Goal: Task Accomplishment & Management: Complete application form

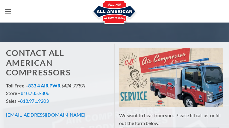
type input "dLhNkquq"
type input "[EMAIL_ADDRESS][DOMAIN_NAME]"
type input "uInVGQrhDzGZMPYp"
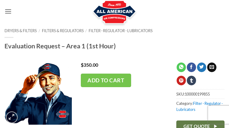
type input "RBtlOQVLcM"
type input "[EMAIL_ADDRESS][DOMAIN_NAME]"
type input "2217223852"
